Goal: Information Seeking & Learning: Learn about a topic

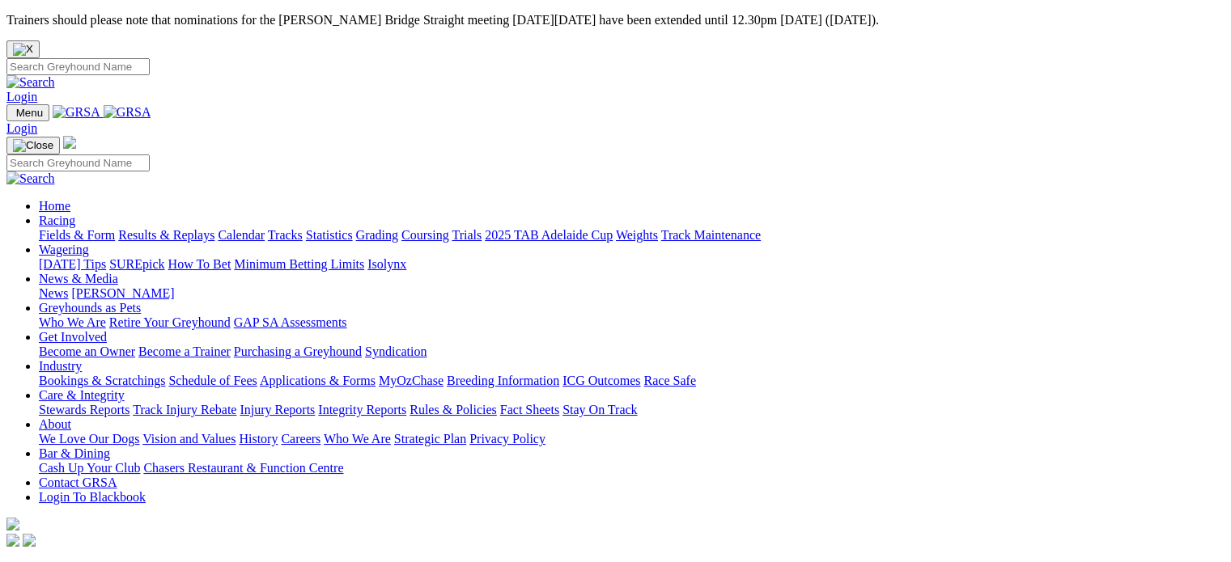
click at [37, 90] on link "Login" at bounding box center [21, 97] width 31 height 14
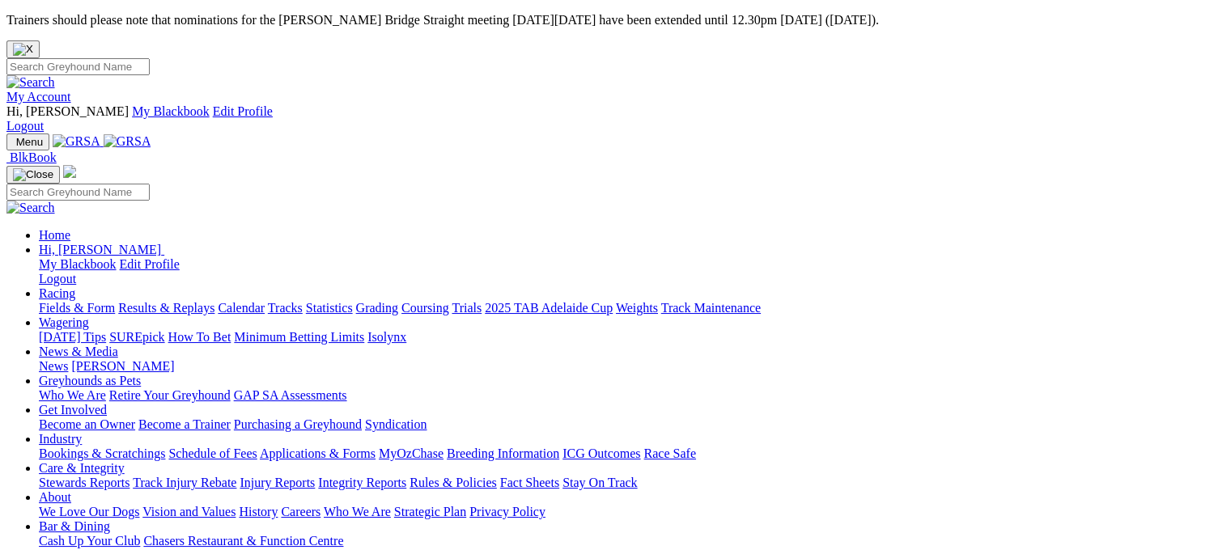
click at [68, 301] on link "Fields & Form" at bounding box center [77, 308] width 76 height 14
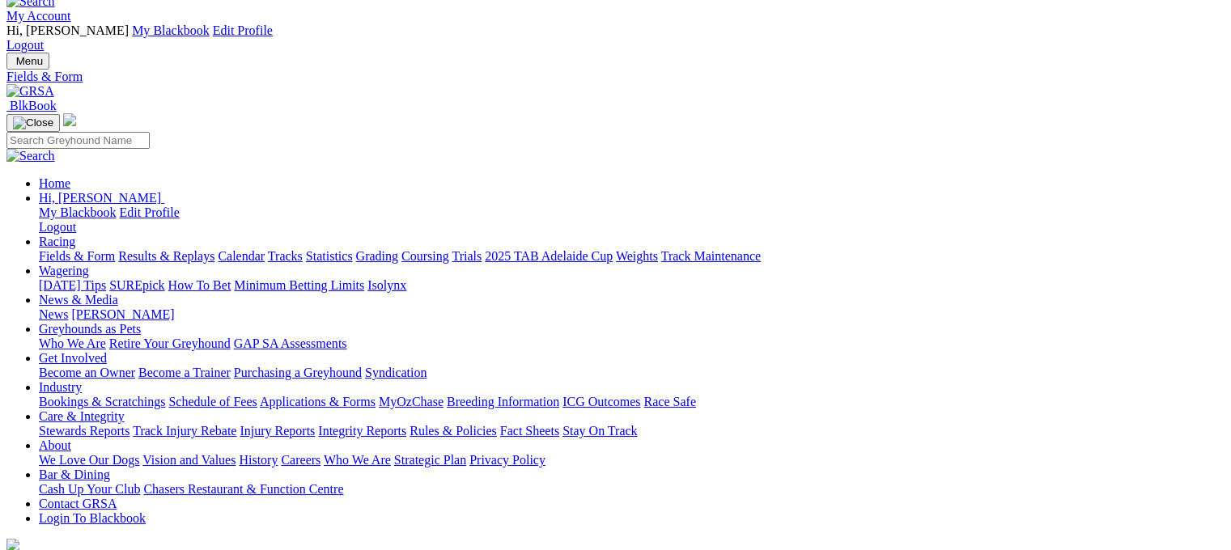
scroll to position [62, 0]
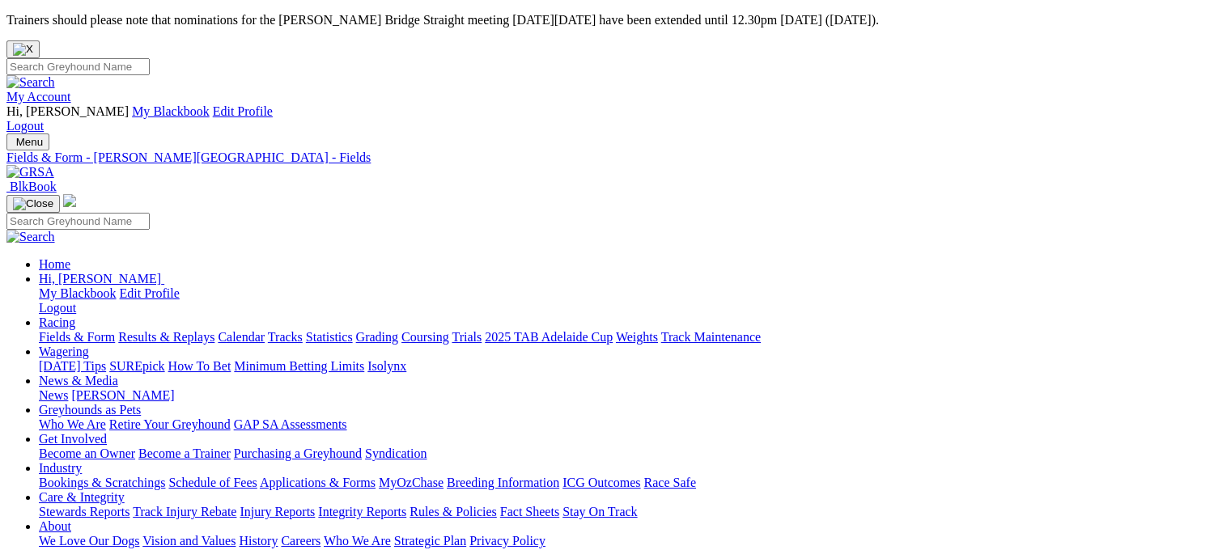
click at [72, 330] on link "Fields & Form" at bounding box center [77, 337] width 76 height 14
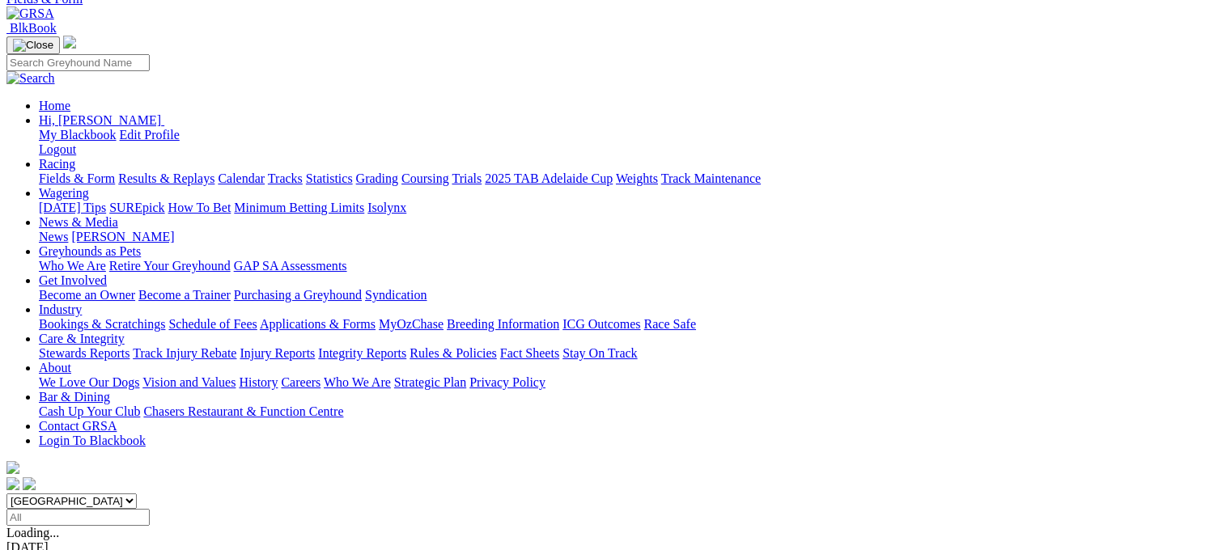
scroll to position [162, 0]
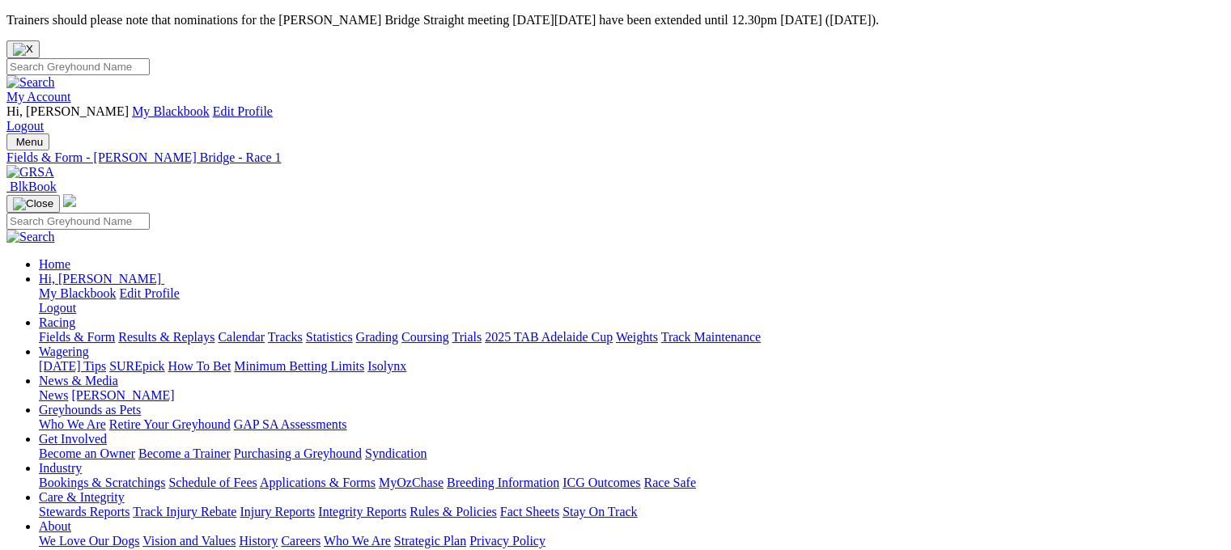
click at [33, 43] on img "Close" at bounding box center [23, 49] width 20 height 13
